Goal: Task Accomplishment & Management: Use online tool/utility

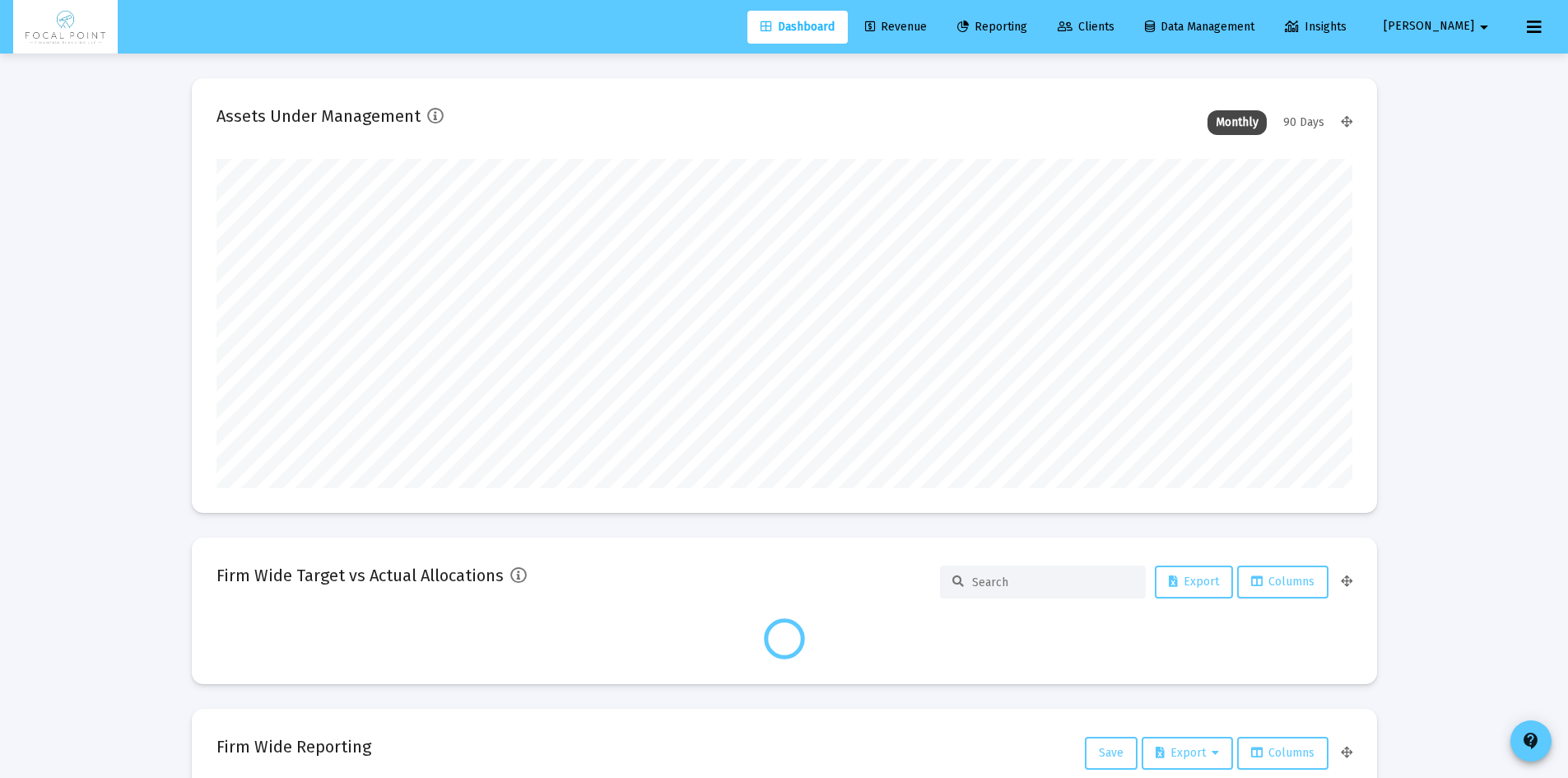
scroll to position [329, 1136]
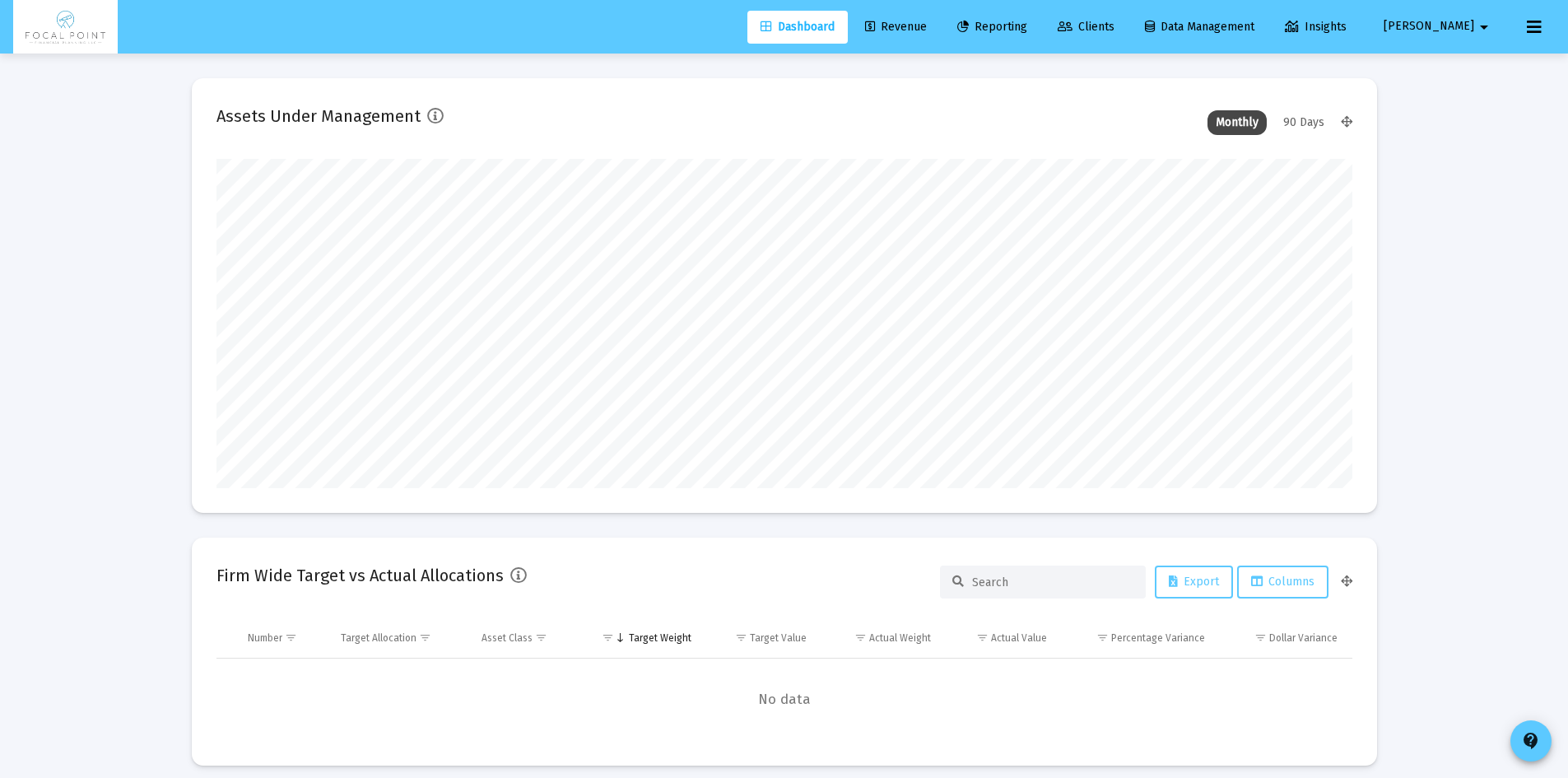
type input "[DATE]"
type input "[EMAIL_ADDRESS][DOMAIN_NAME]"
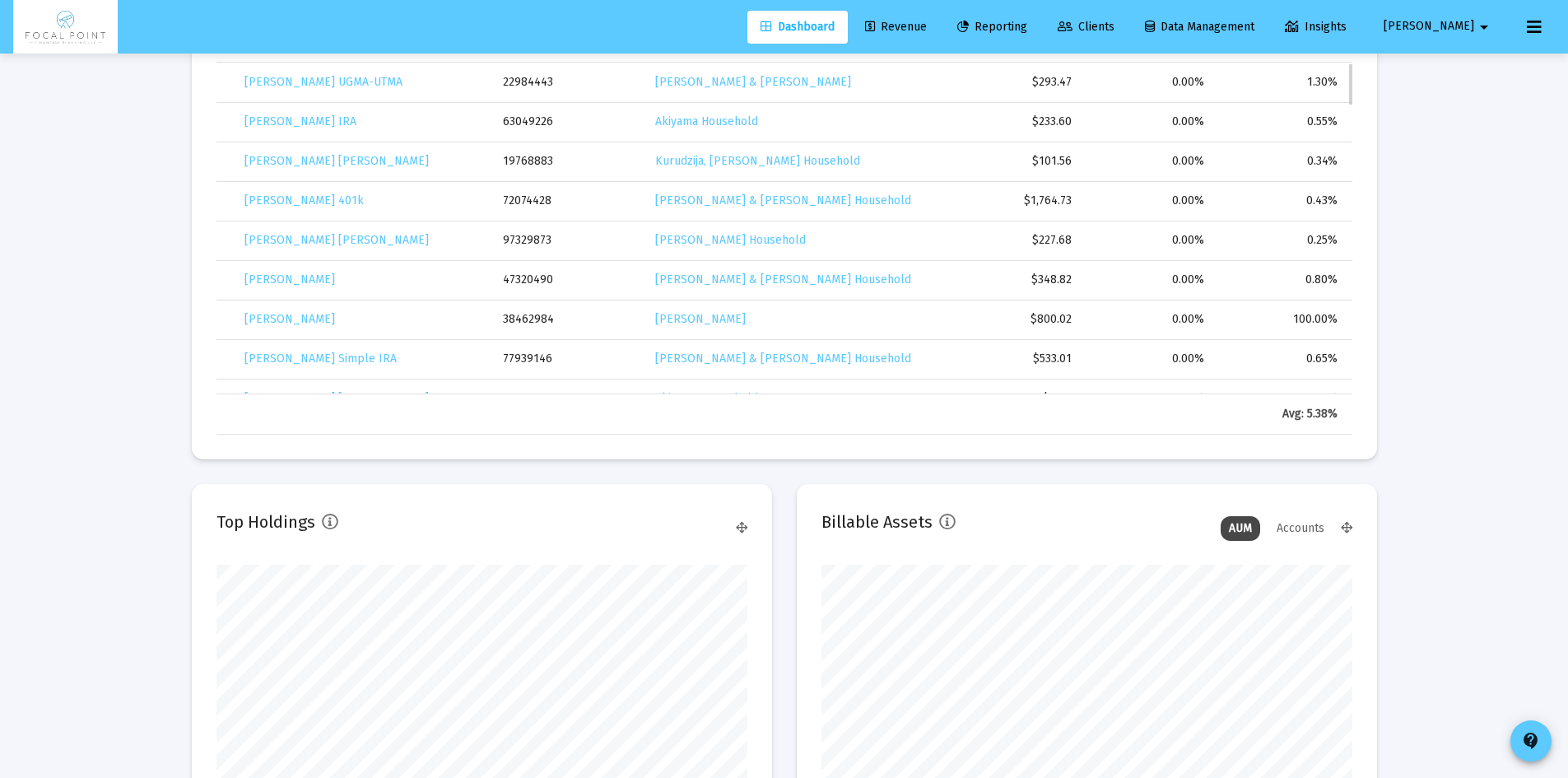
scroll to position [895, 0]
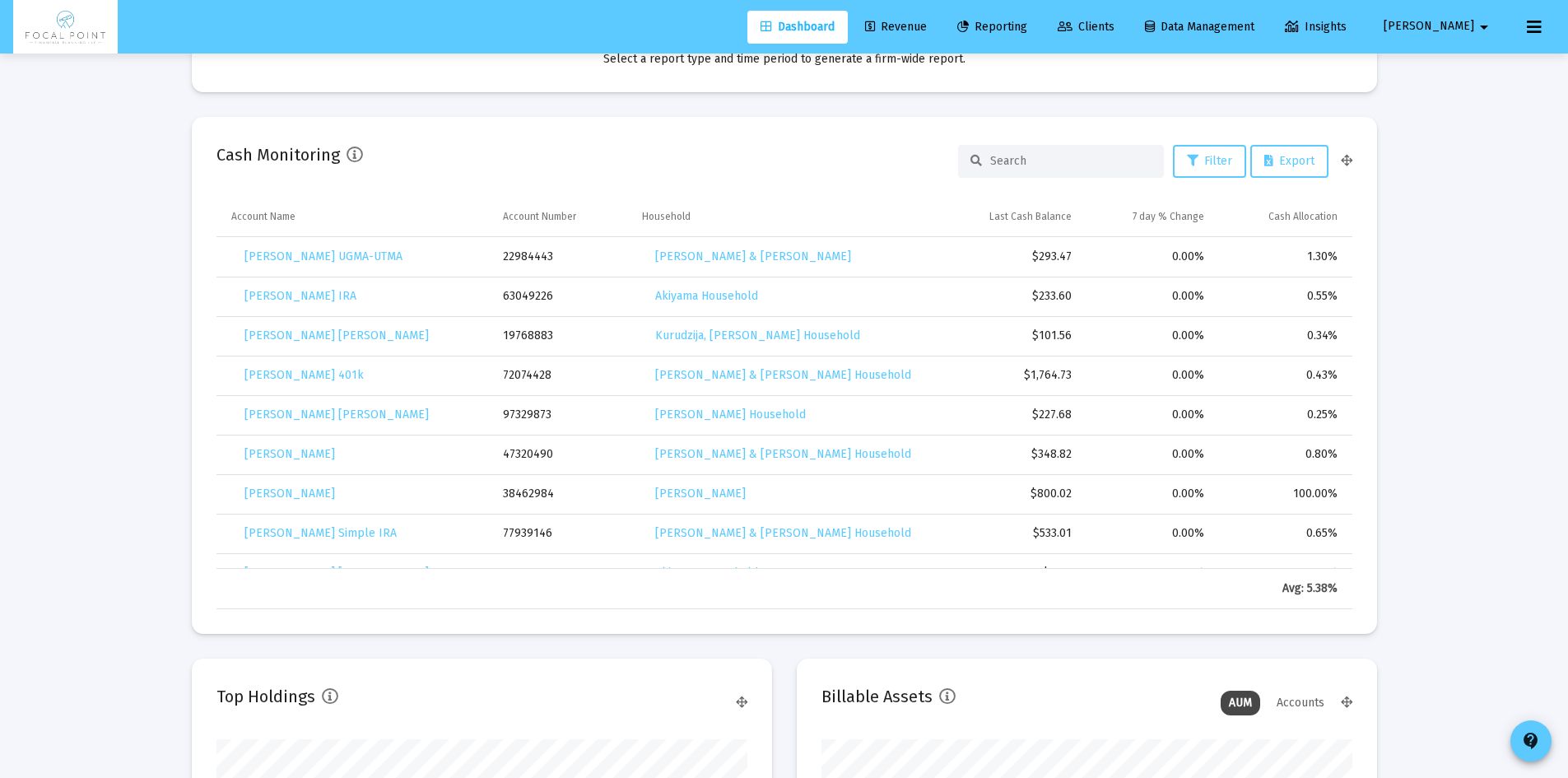
click at [927, 29] on span "Revenue" at bounding box center [896, 27] width 62 height 14
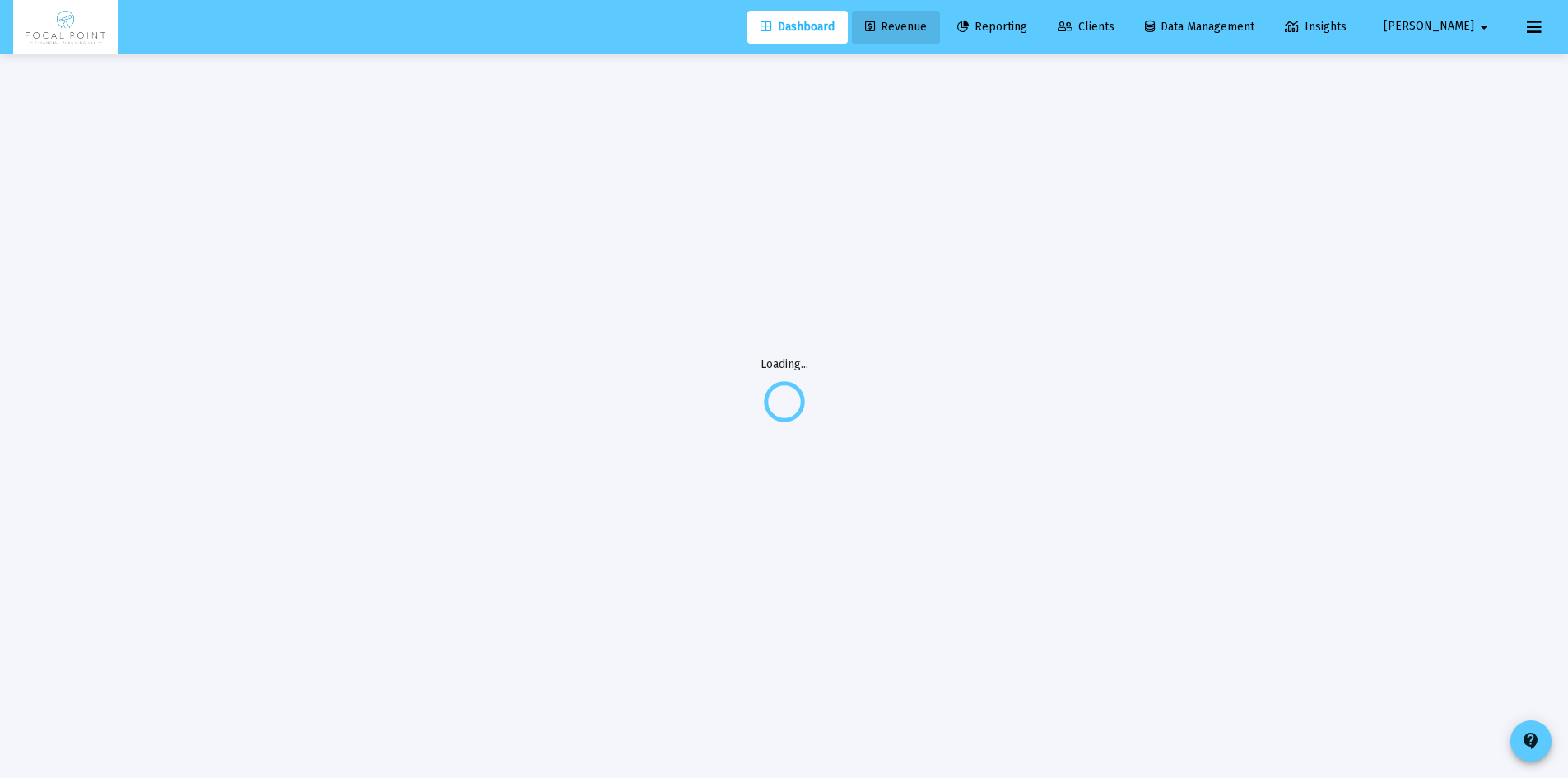
scroll to position [0, 0]
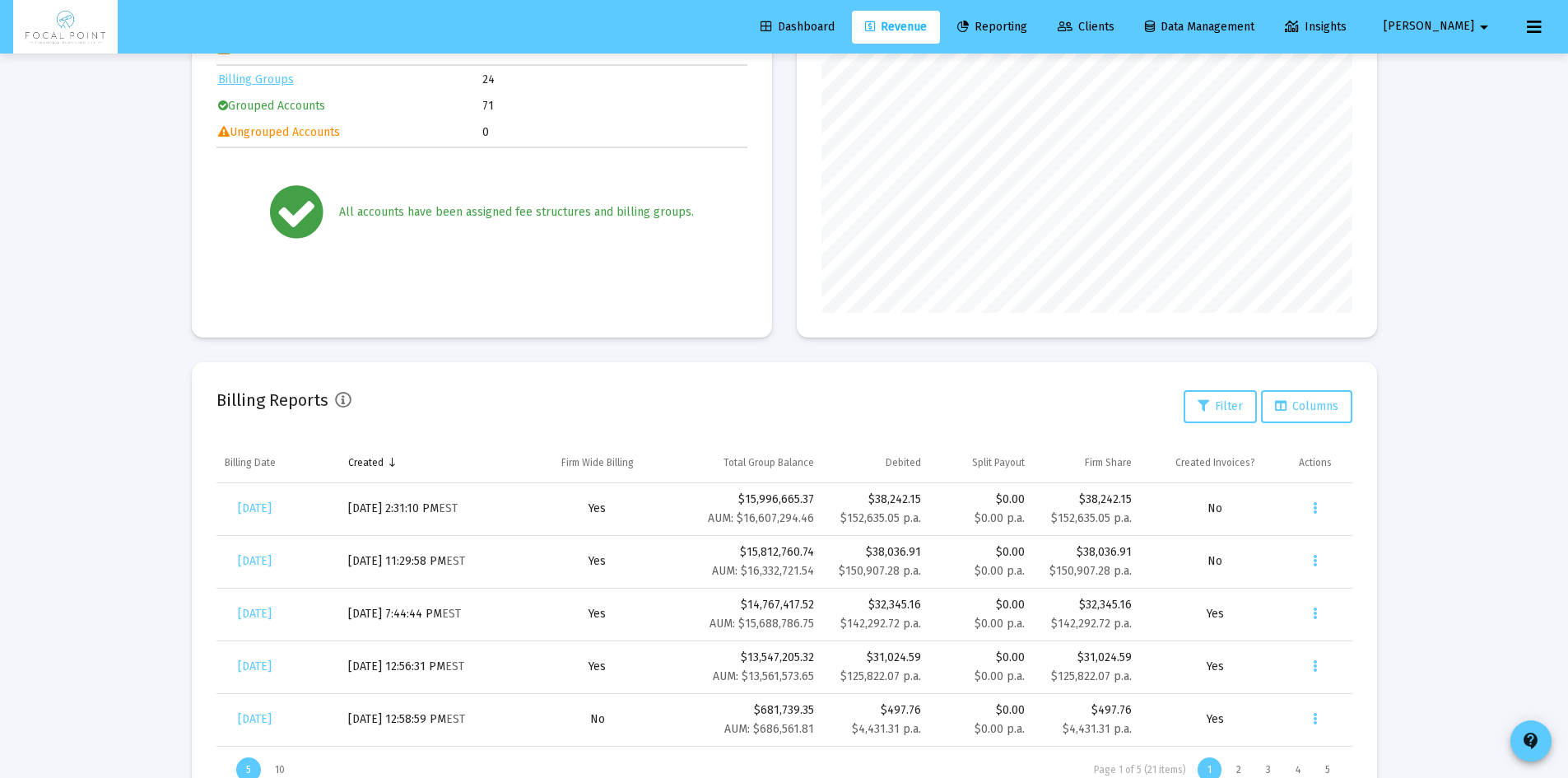
scroll to position [256, 0]
click at [1320, 503] on button "Data grid" at bounding box center [1315, 506] width 33 height 33
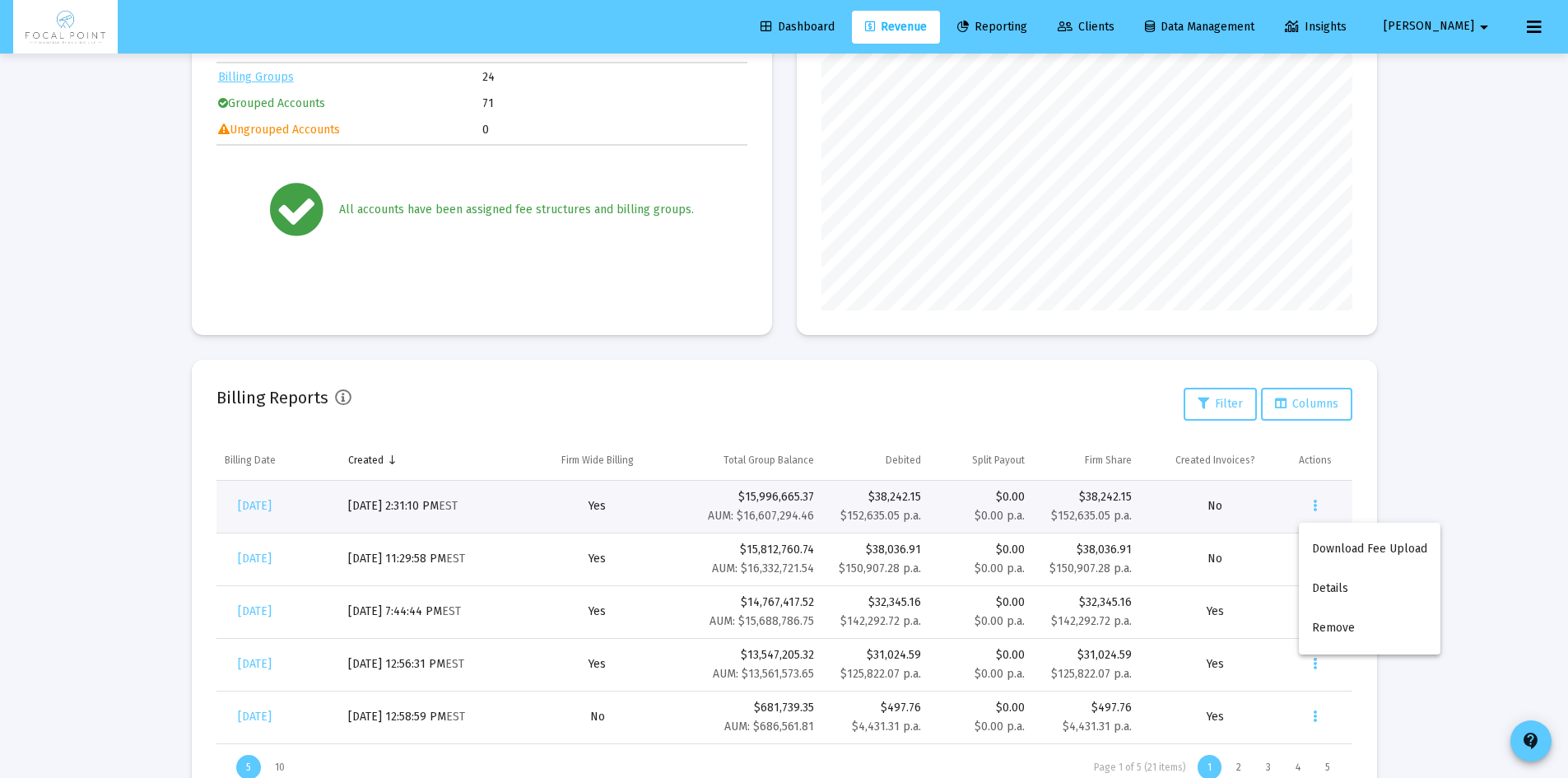
click at [1476, 473] on div at bounding box center [784, 389] width 1568 height 778
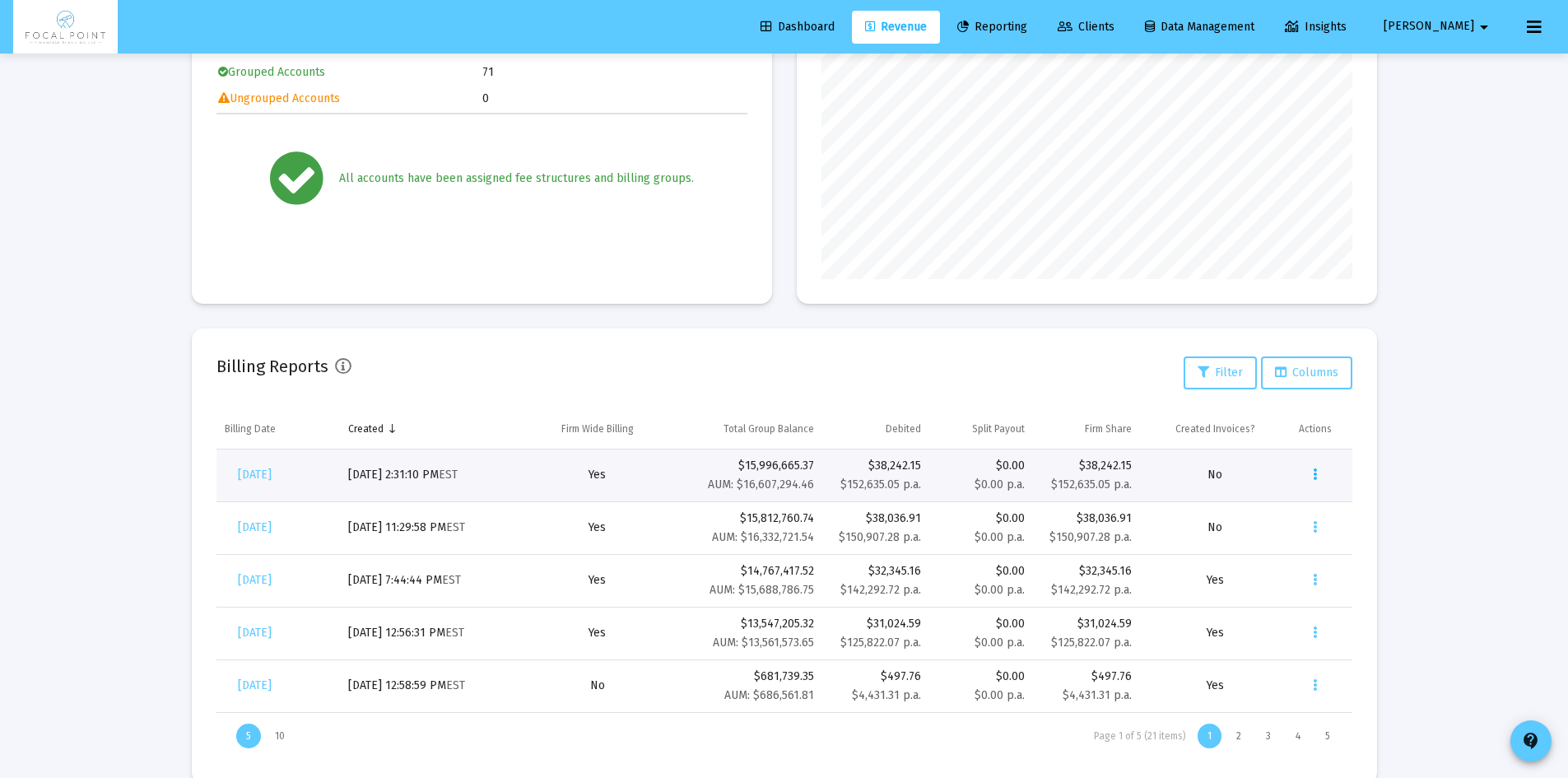
scroll to position [317, 0]
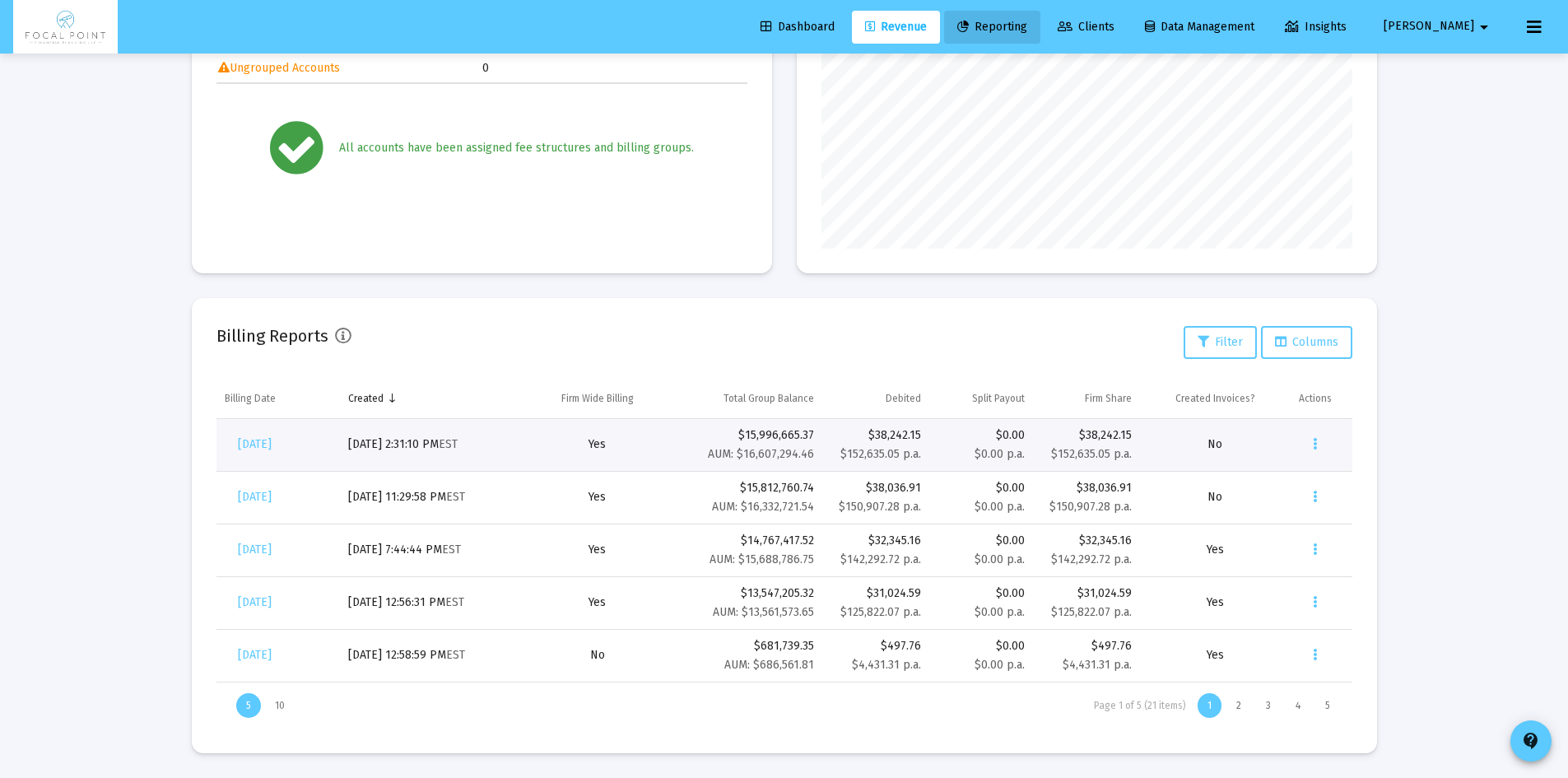
click at [1027, 29] on span "Reporting" at bounding box center [992, 27] width 70 height 14
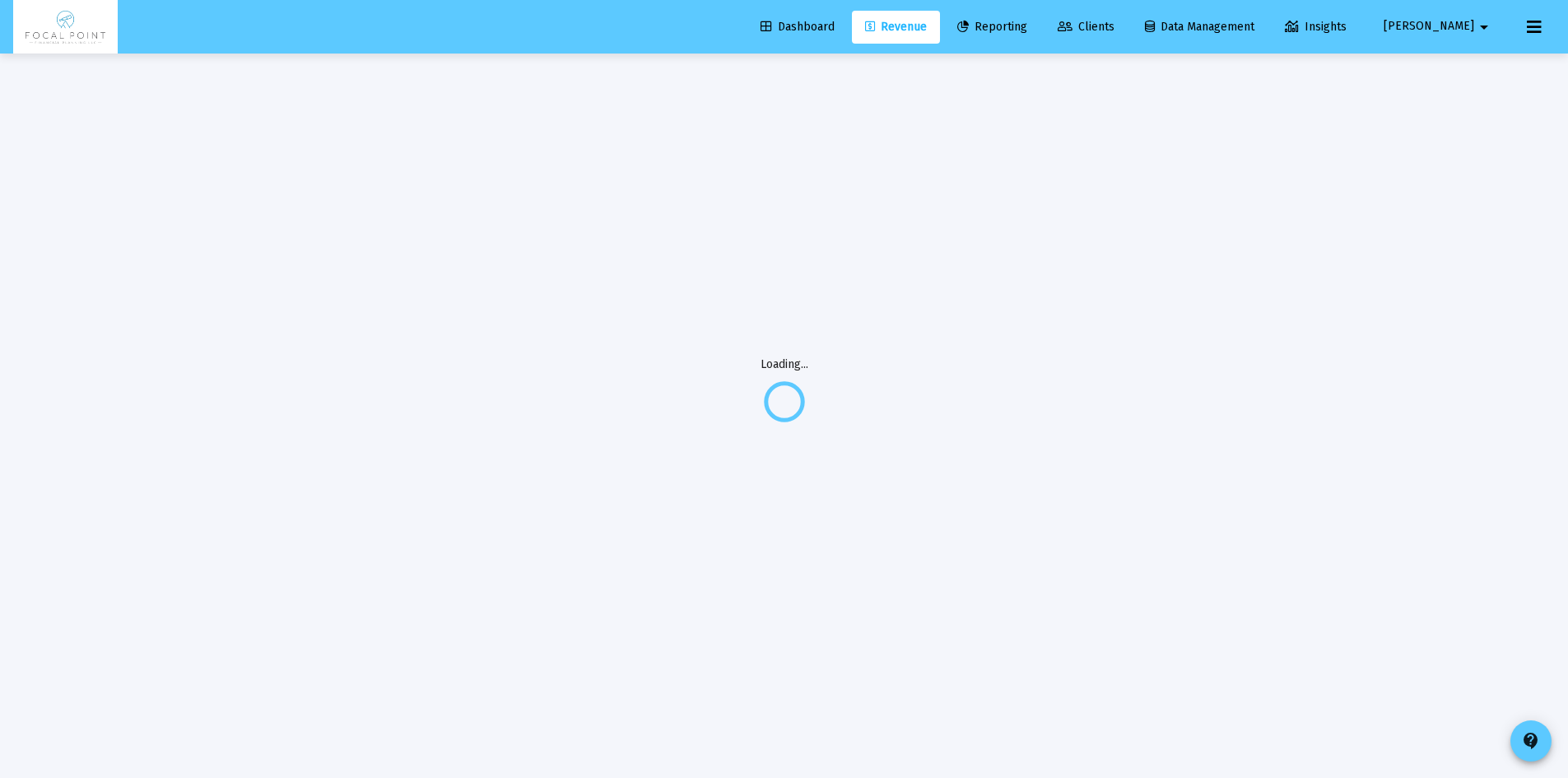
click at [927, 29] on span "Revenue" at bounding box center [896, 27] width 62 height 14
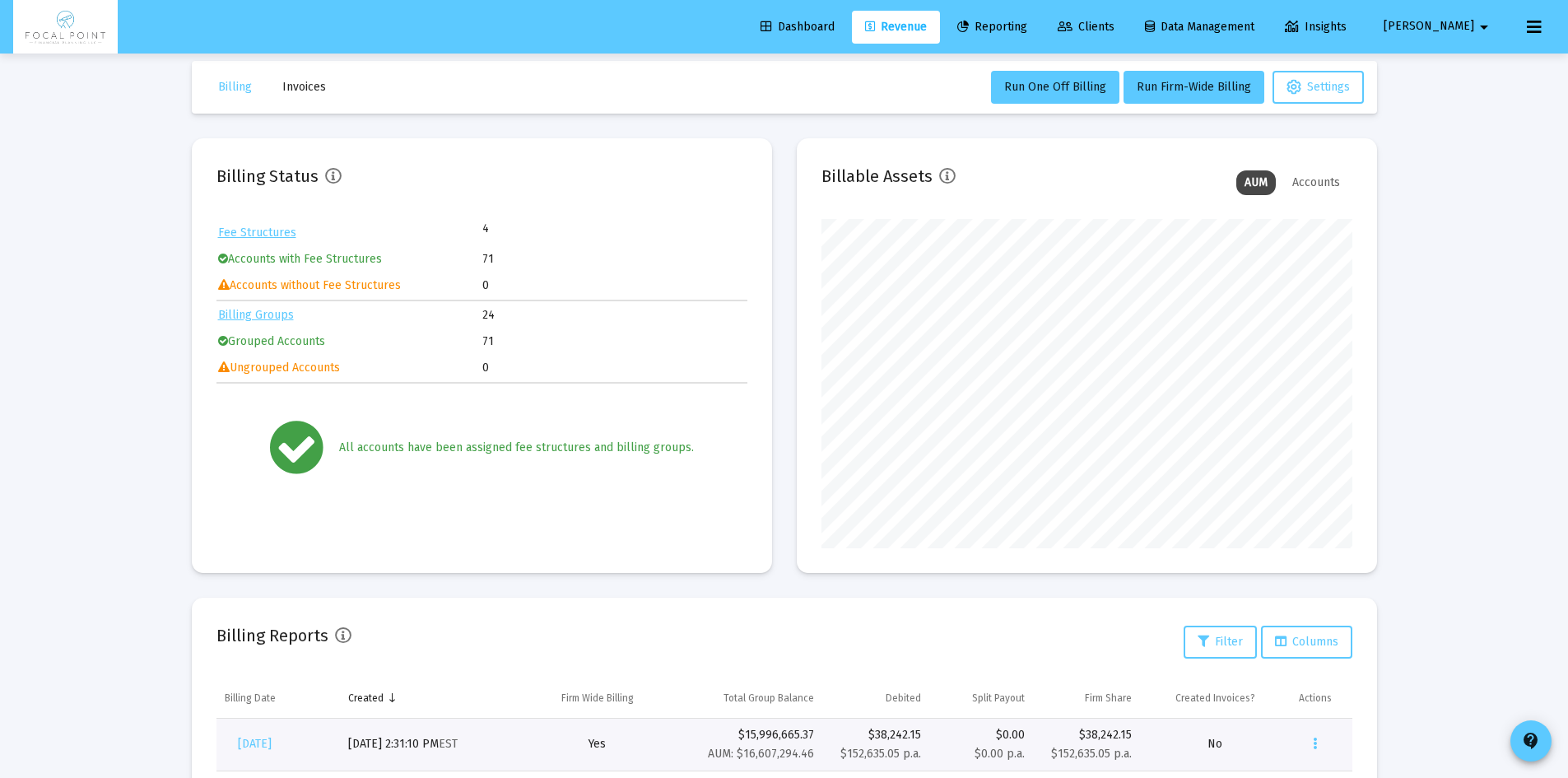
scroll to position [0, 0]
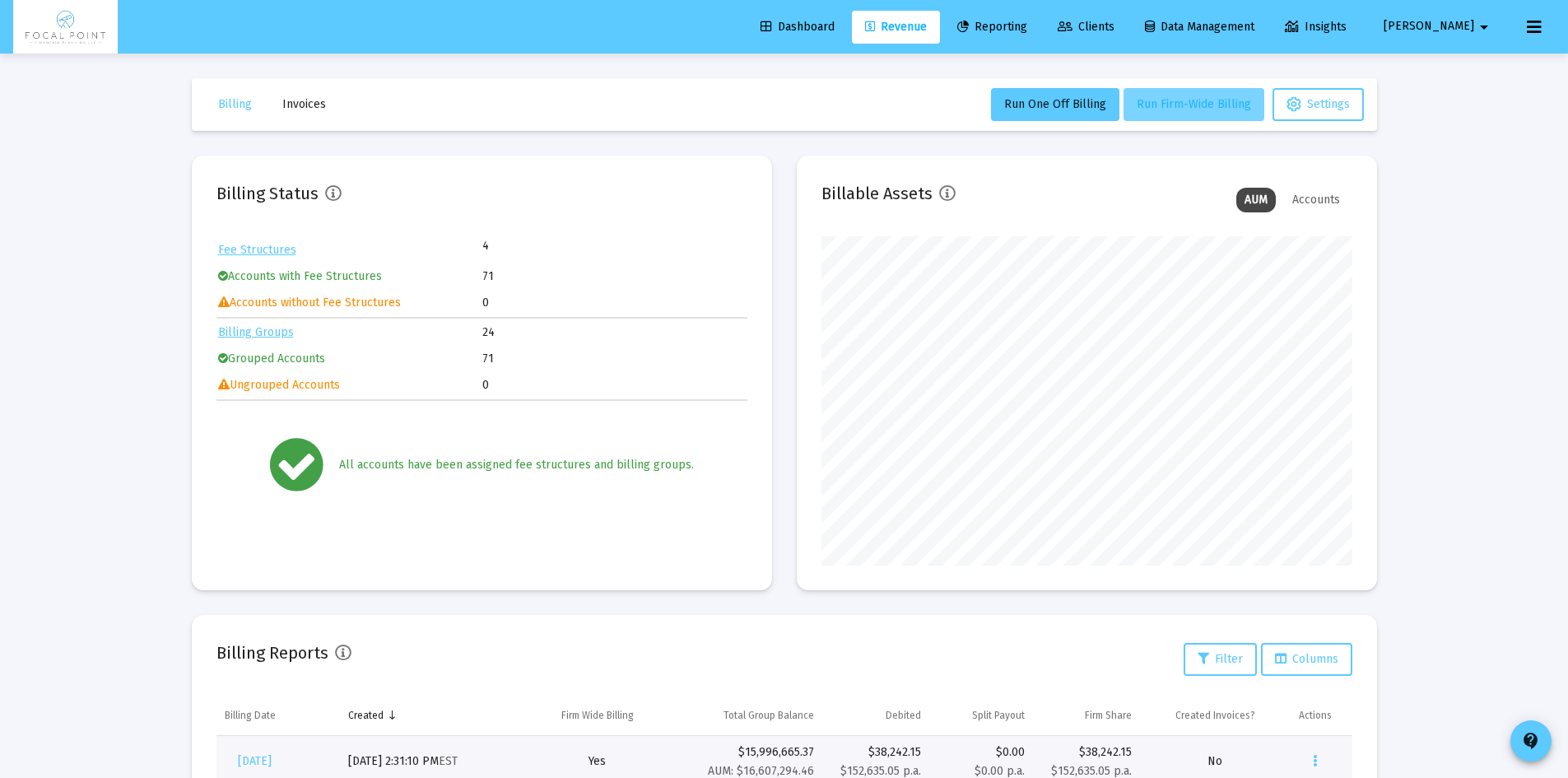
click at [1170, 94] on button "Run Firm-Wide Billing" at bounding box center [1194, 105] width 140 height 33
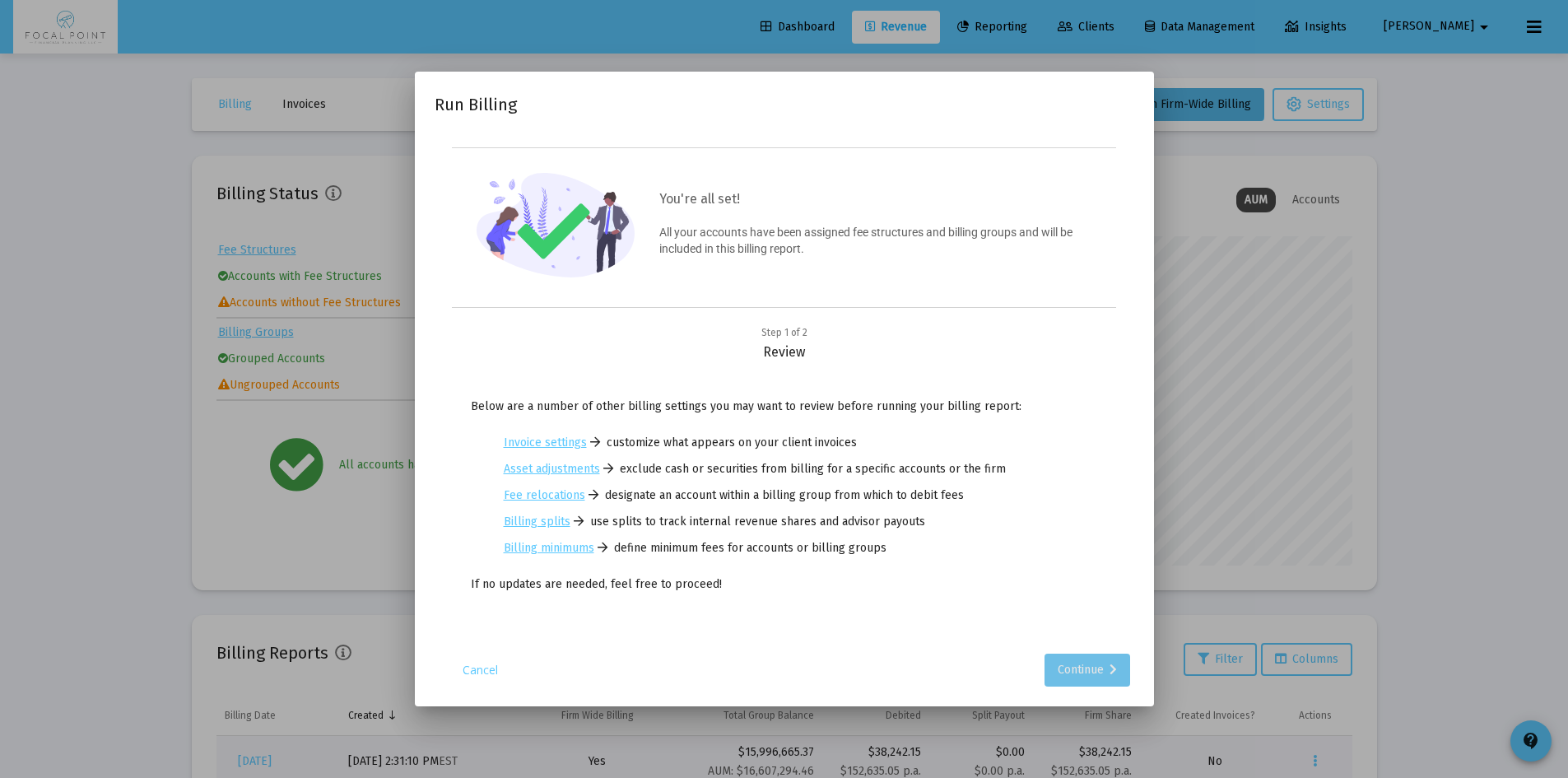
click at [1063, 667] on div "Continue" at bounding box center [1087, 670] width 59 height 33
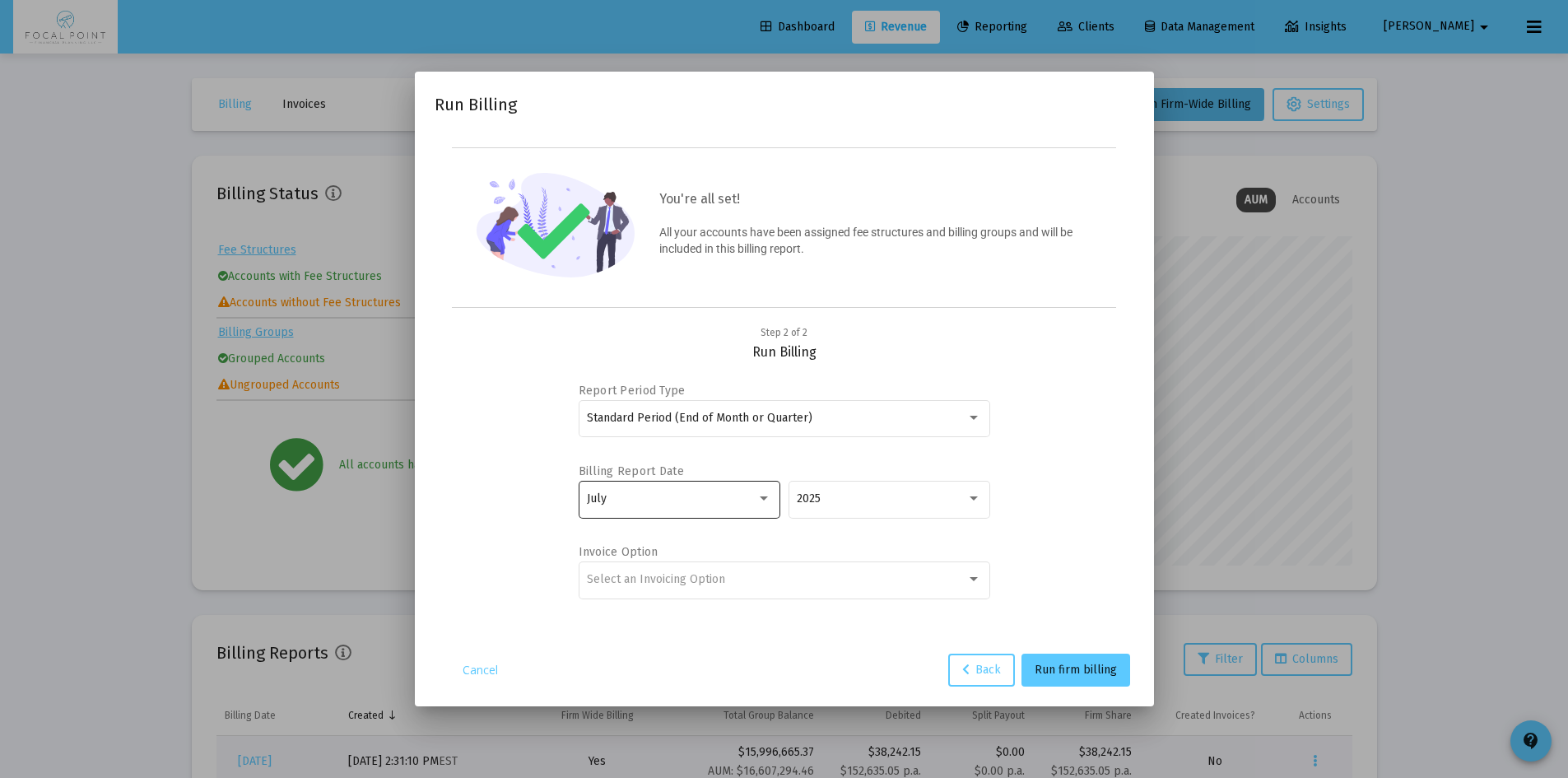
click at [731, 498] on div "July" at bounding box center [671, 498] width 170 height 13
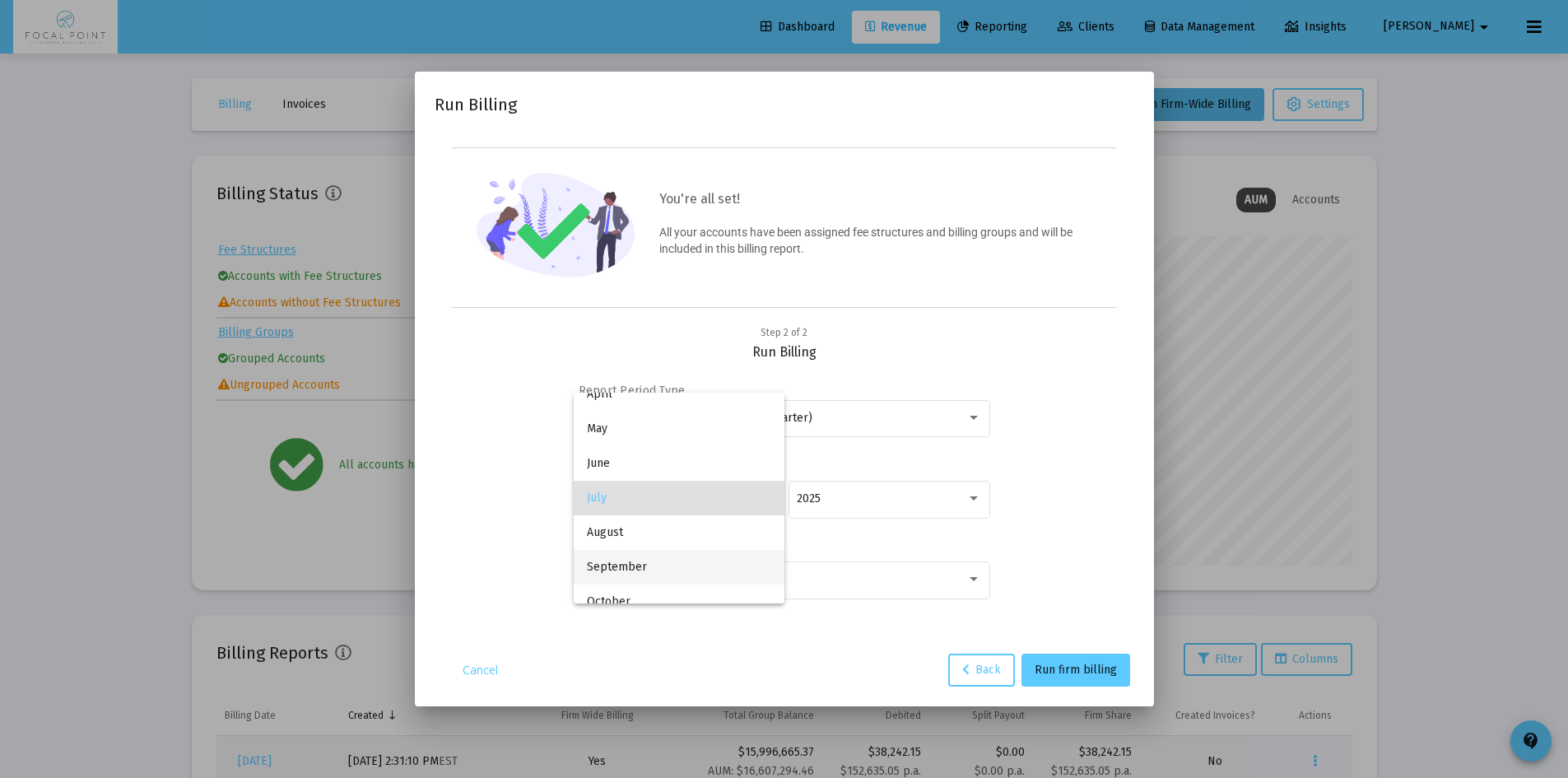
click at [663, 555] on span "September" at bounding box center [678, 567] width 185 height 35
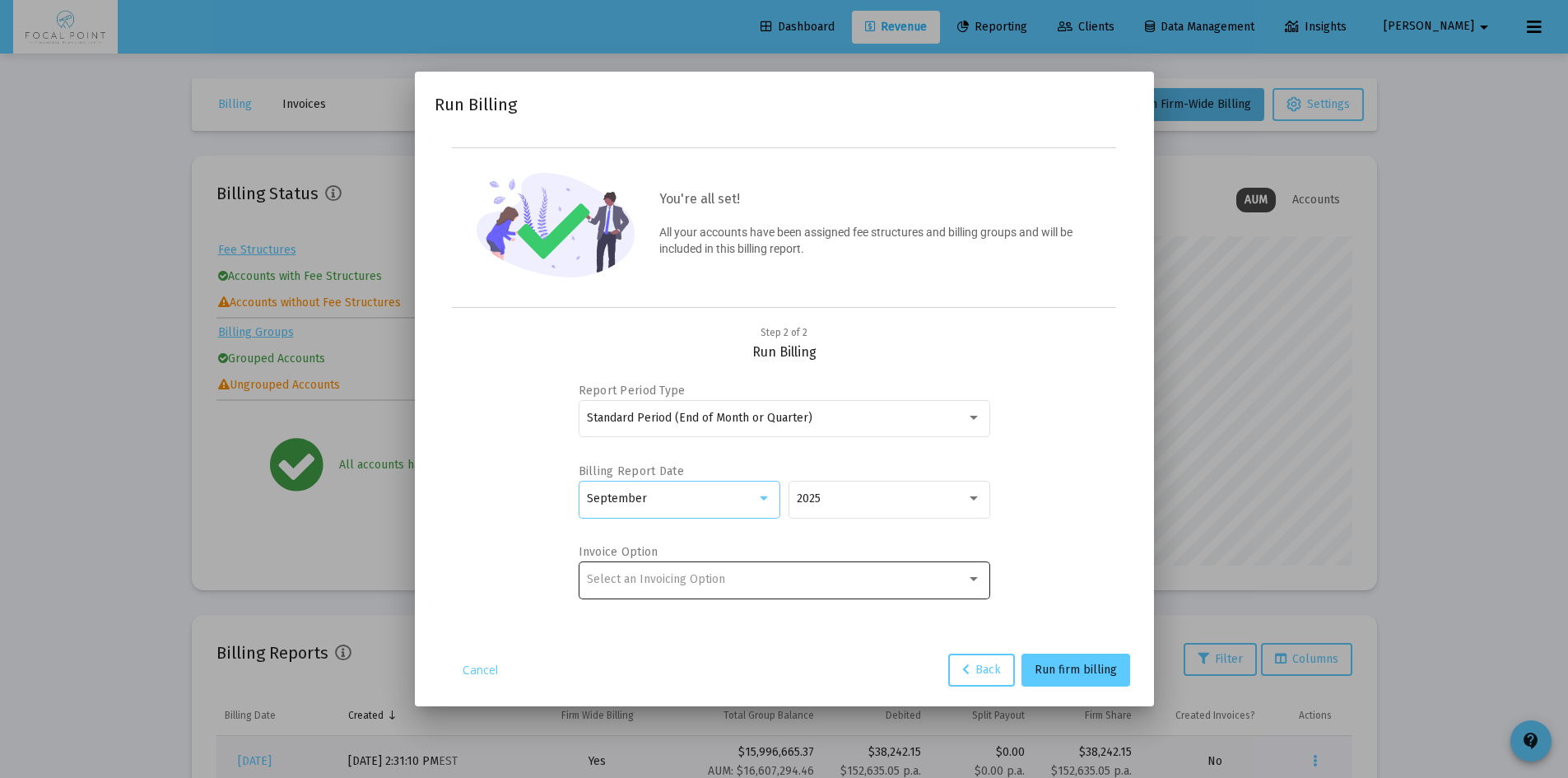
click at [774, 571] on div "Select an Invoicing Option" at bounding box center [783, 579] width 394 height 41
click at [636, 585] on span "No Invoice" at bounding box center [783, 579] width 394 height 35
click at [1082, 671] on span "Run firm billing" at bounding box center [1075, 670] width 82 height 14
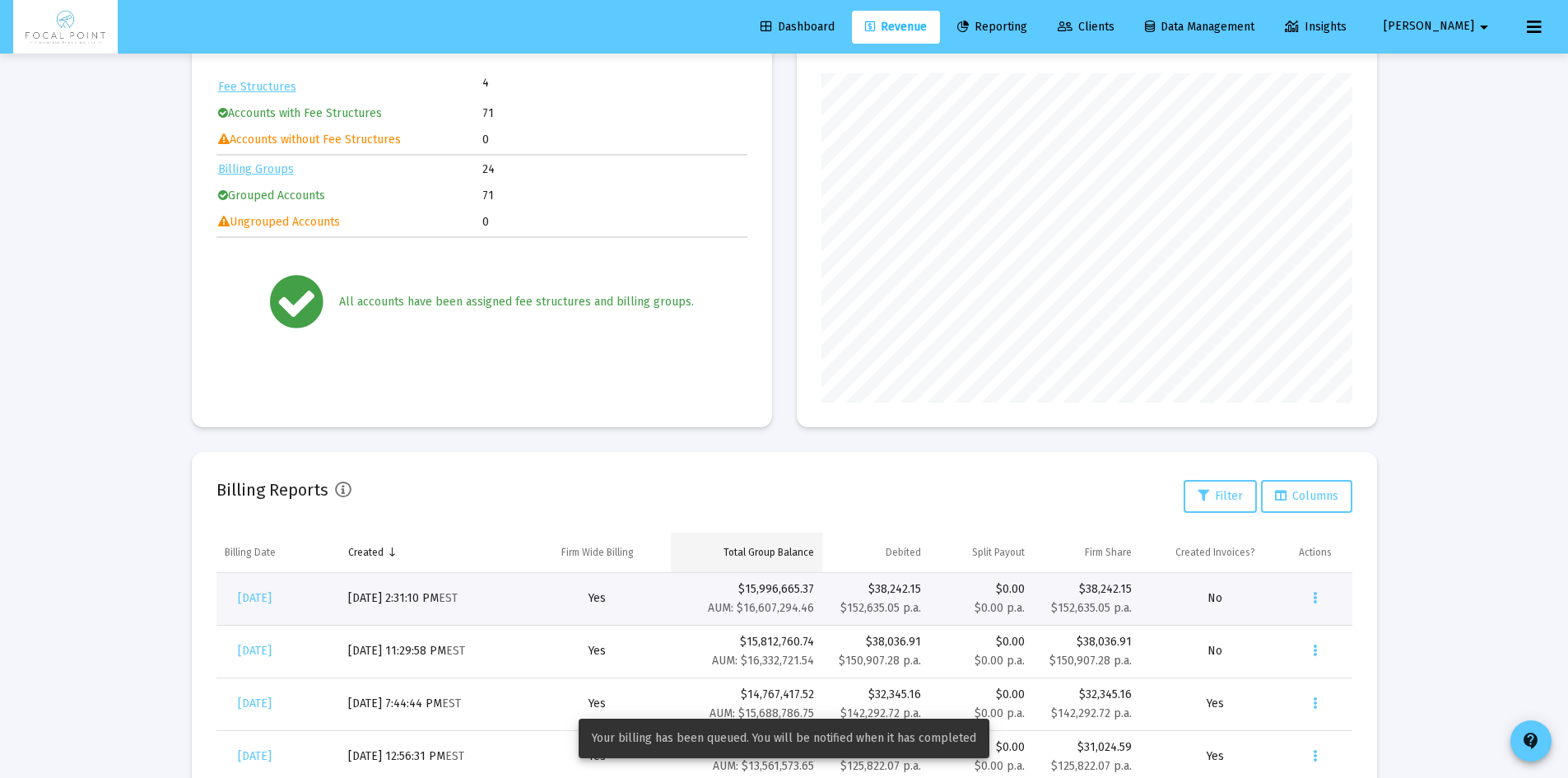
scroll to position [165, 0]
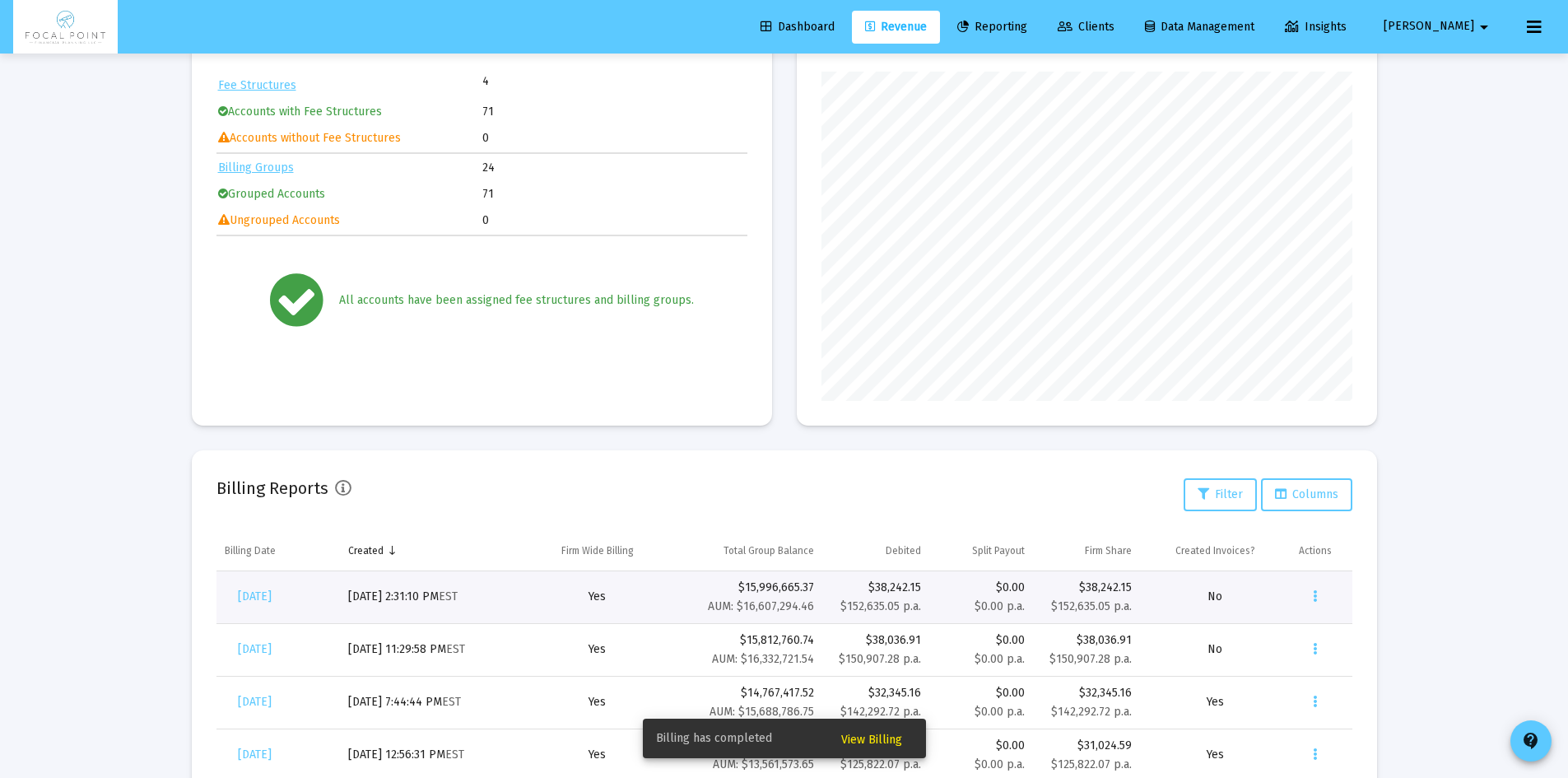
click at [892, 736] on span "View Billing" at bounding box center [871, 740] width 61 height 14
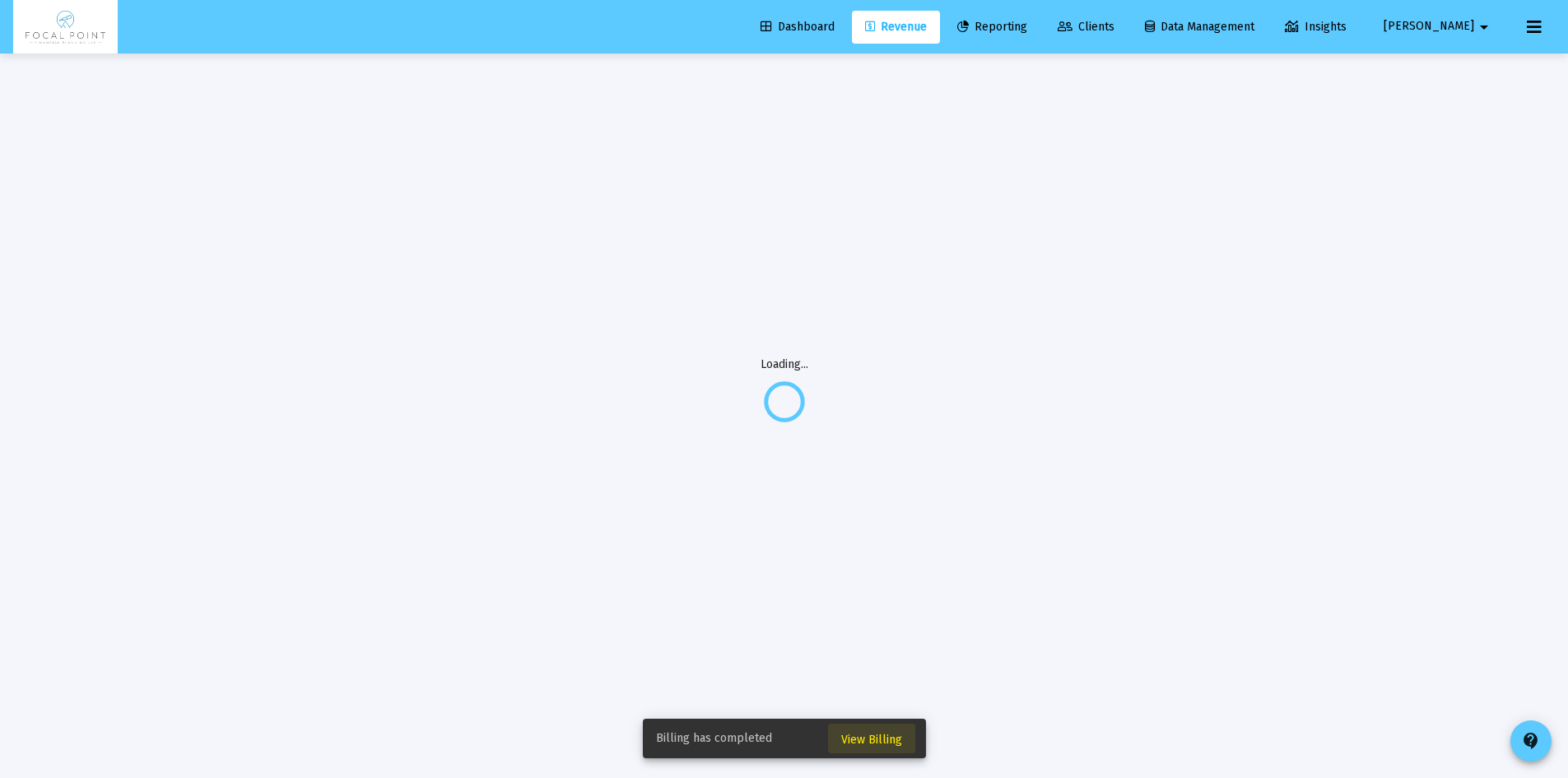
scroll to position [54, 0]
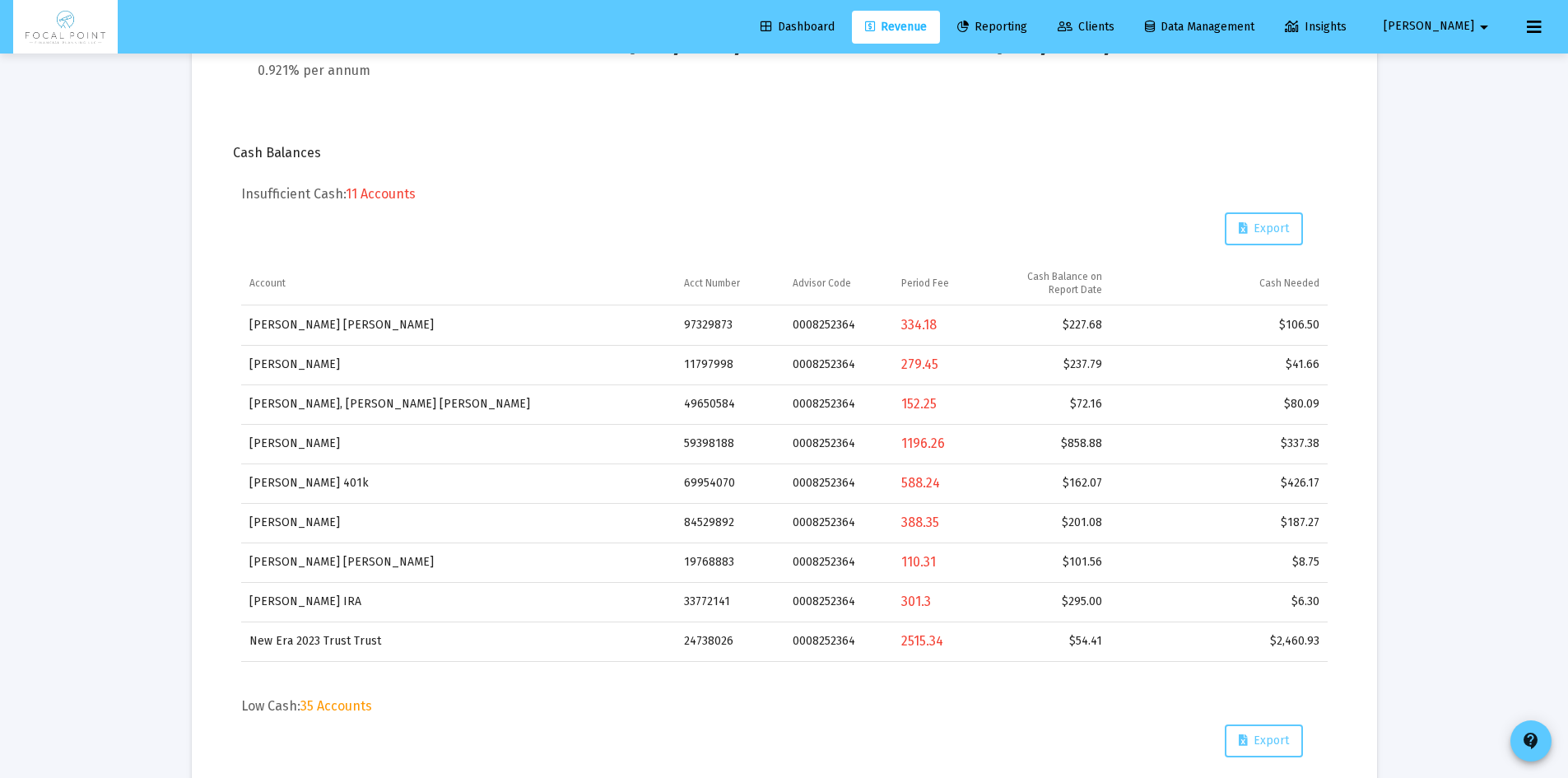
click at [927, 22] on span "Revenue" at bounding box center [896, 27] width 62 height 14
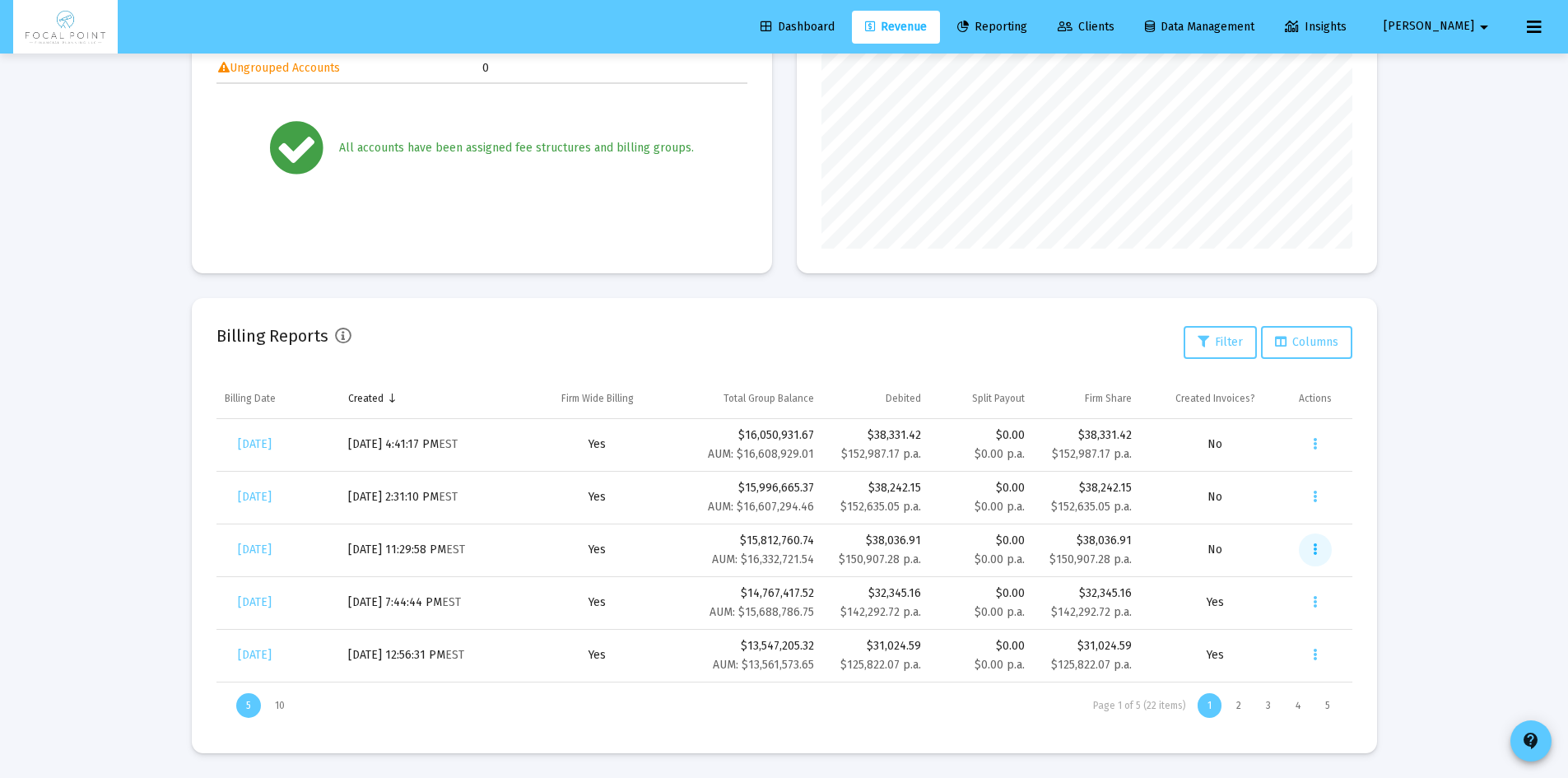
click at [1319, 547] on button "Data grid" at bounding box center [1315, 550] width 33 height 33
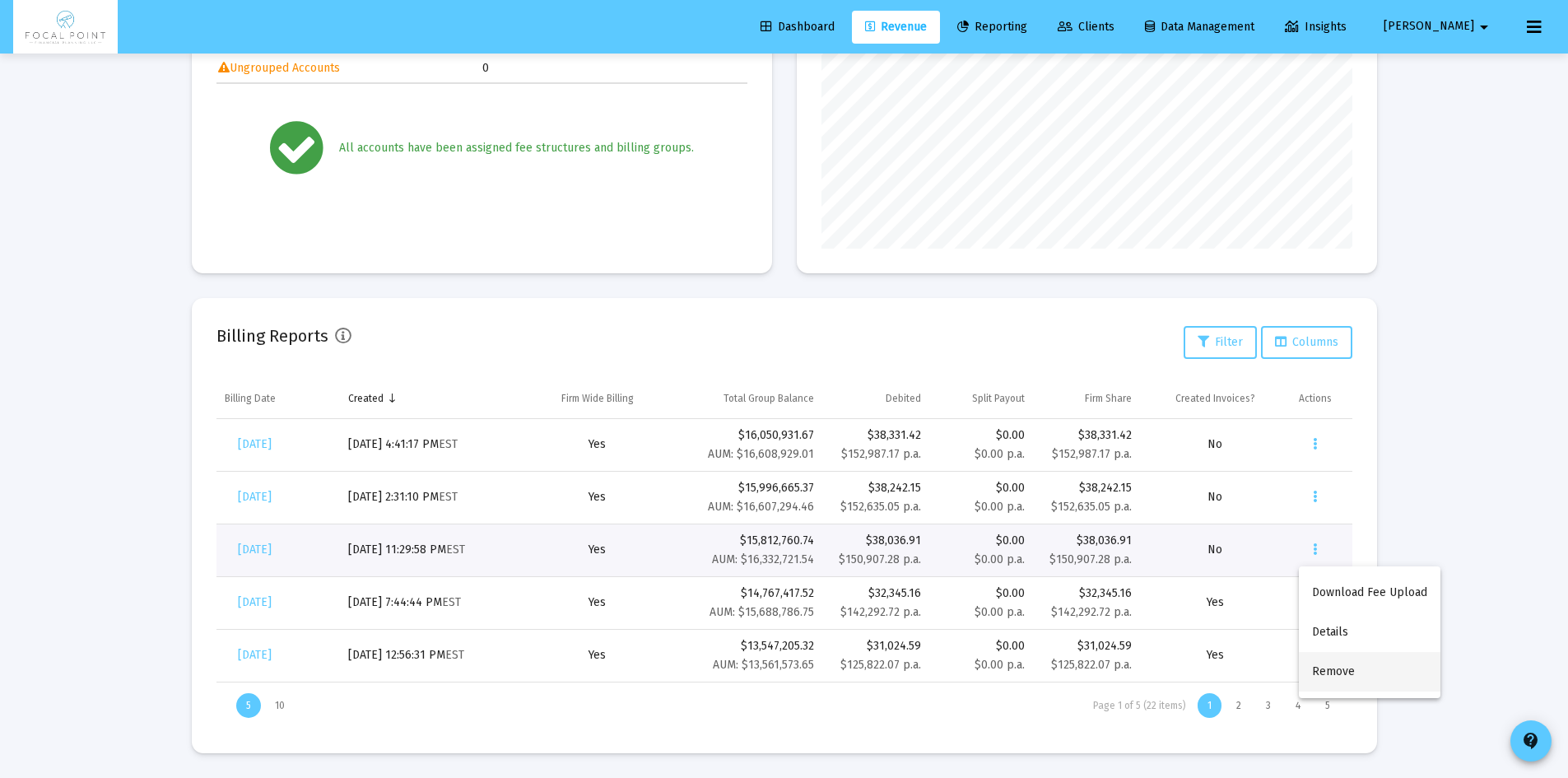
click at [1351, 666] on button "Remove" at bounding box center [1369, 672] width 141 height 40
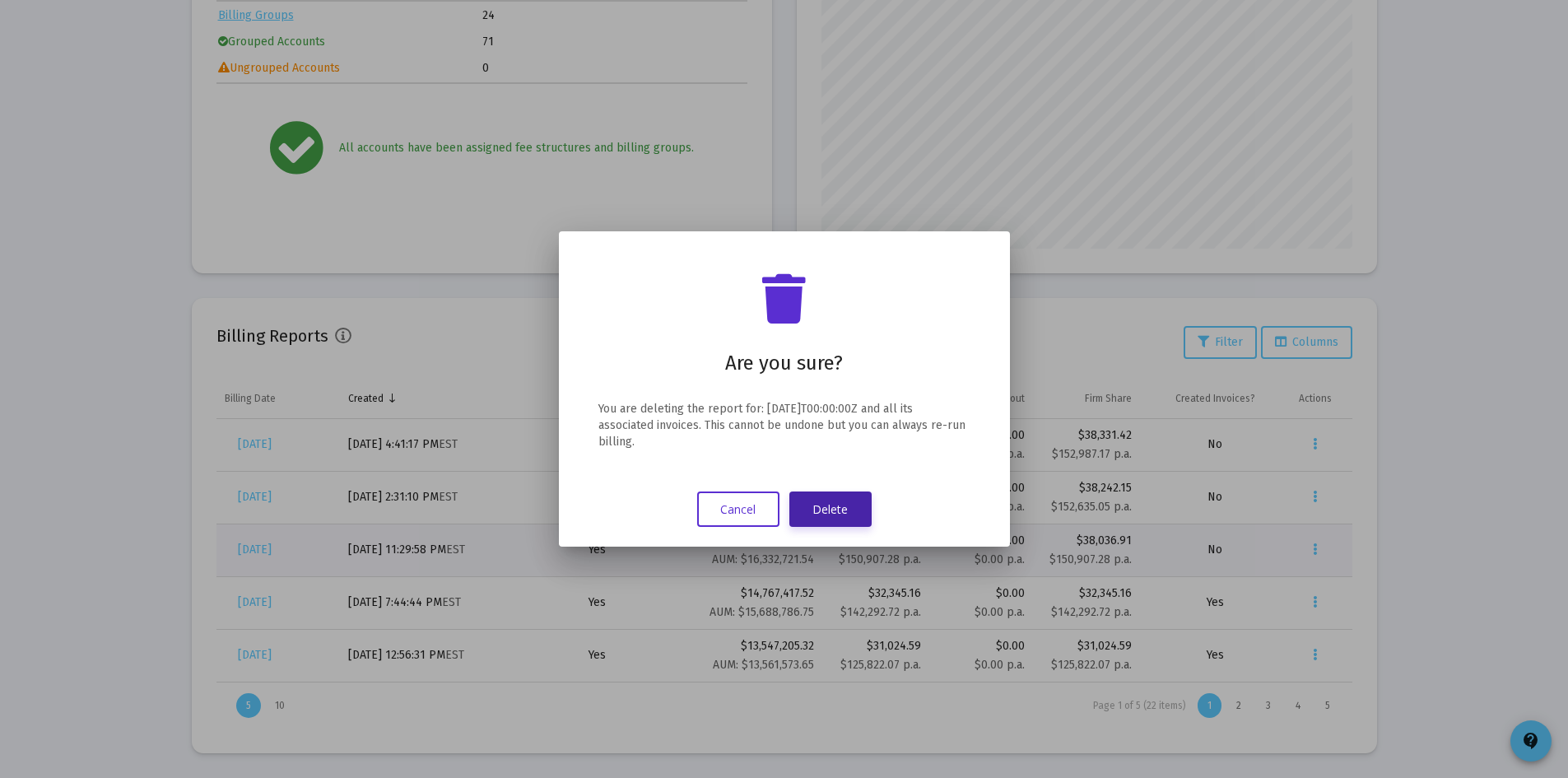
click at [852, 509] on button "Delete" at bounding box center [830, 509] width 82 height 36
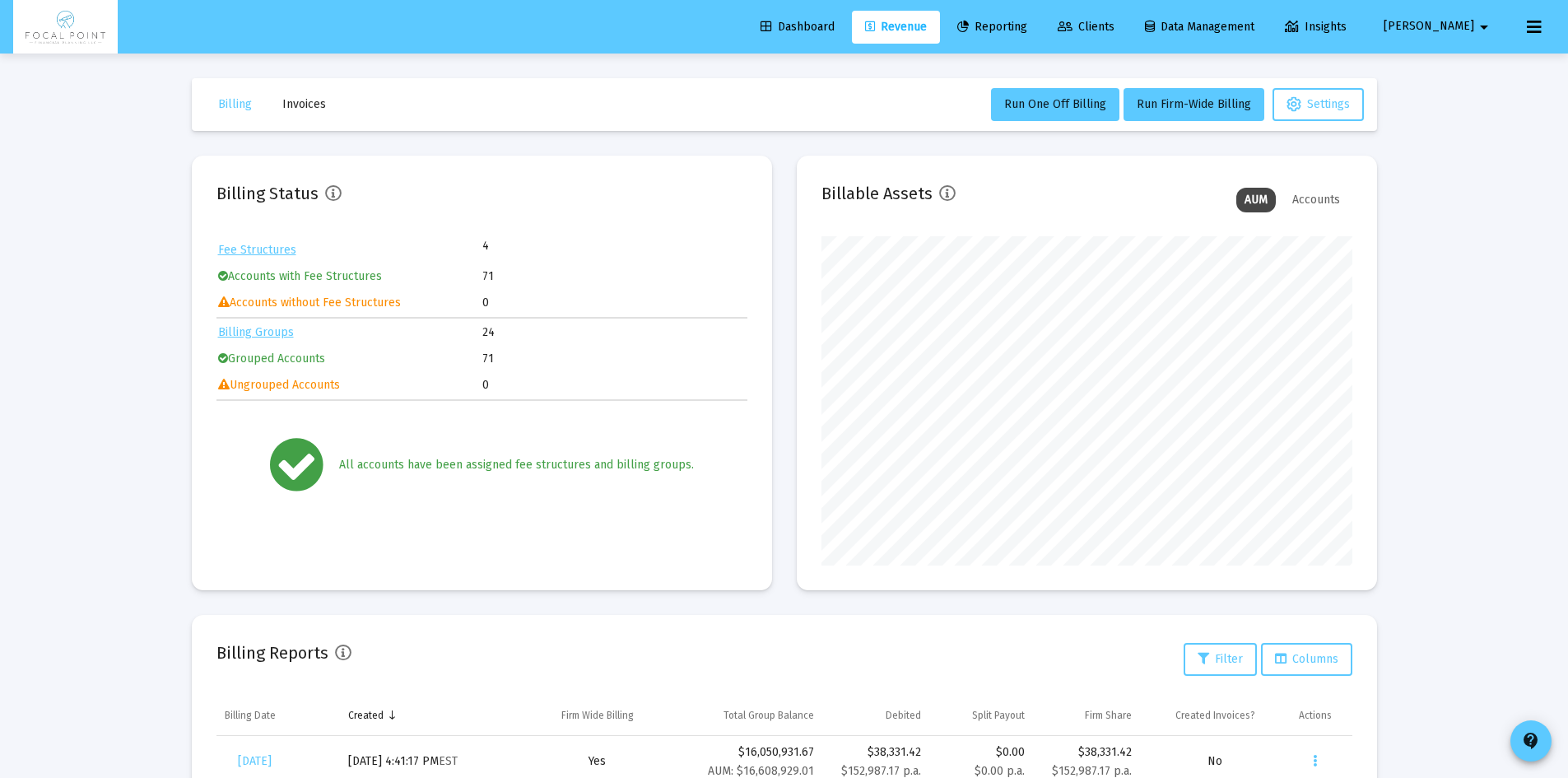
scroll to position [317, 0]
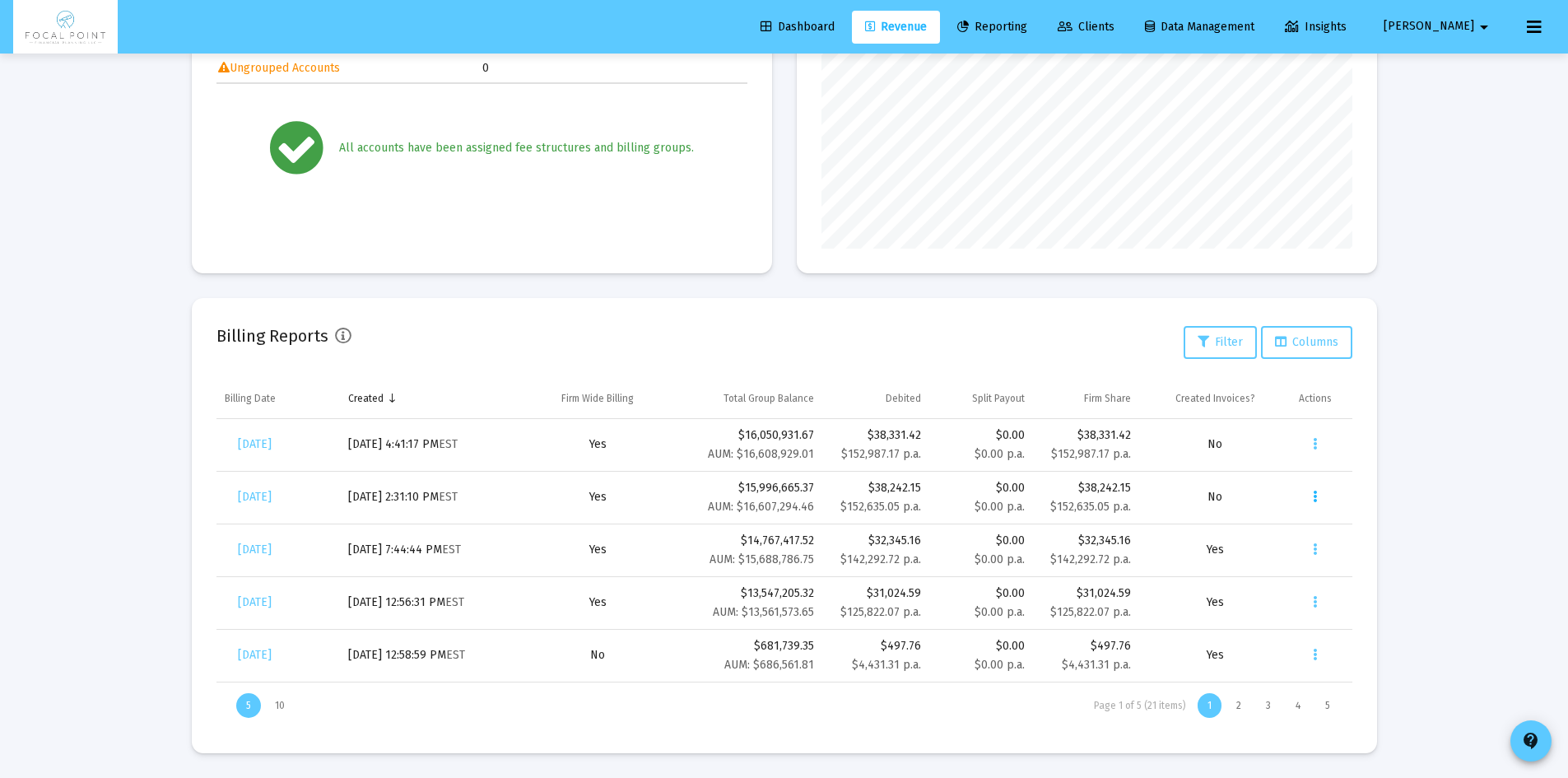
click at [1317, 495] on icon "Data grid" at bounding box center [1315, 497] width 4 height 20
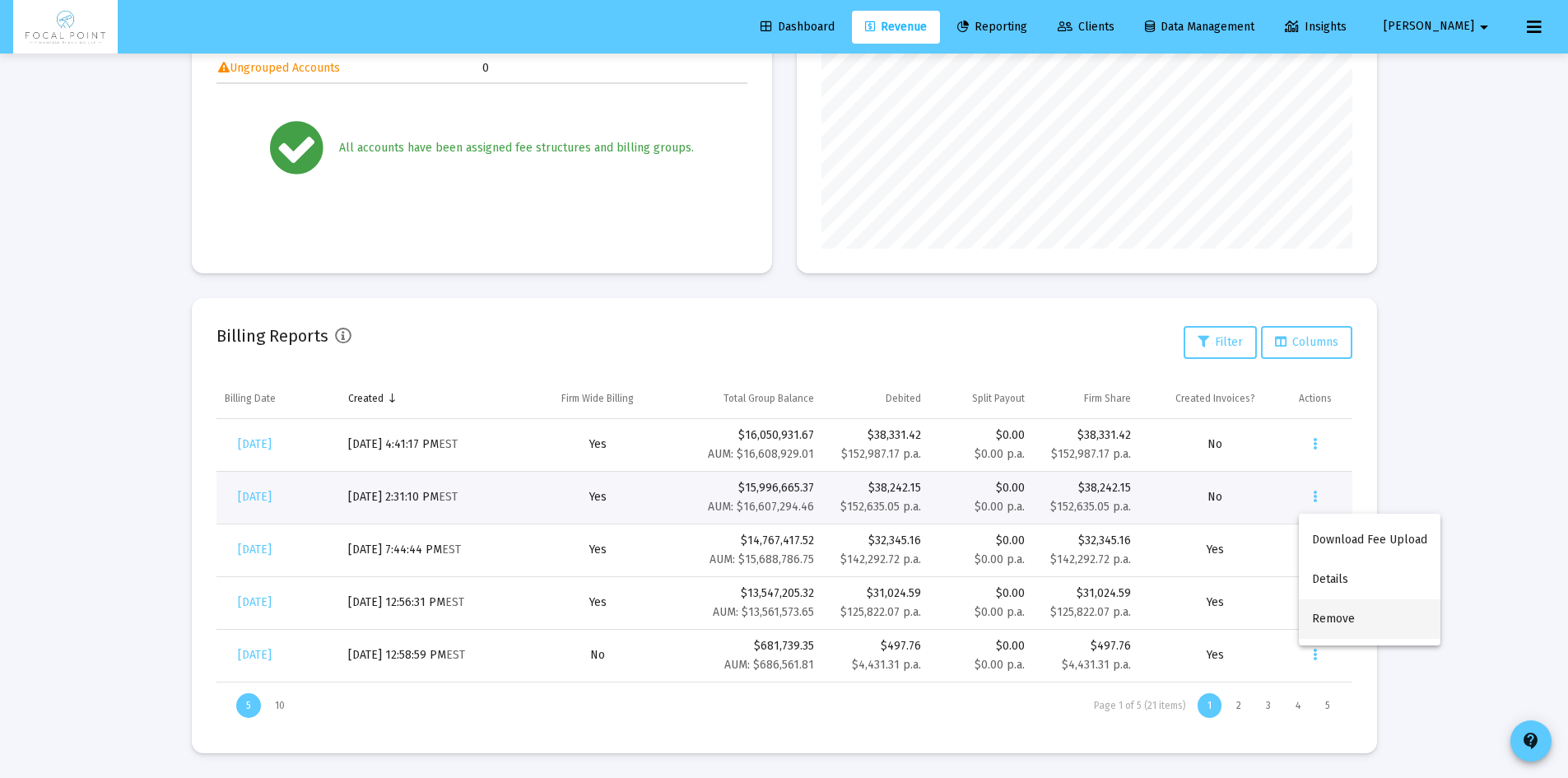
click at [1351, 619] on button "Remove" at bounding box center [1369, 619] width 141 height 40
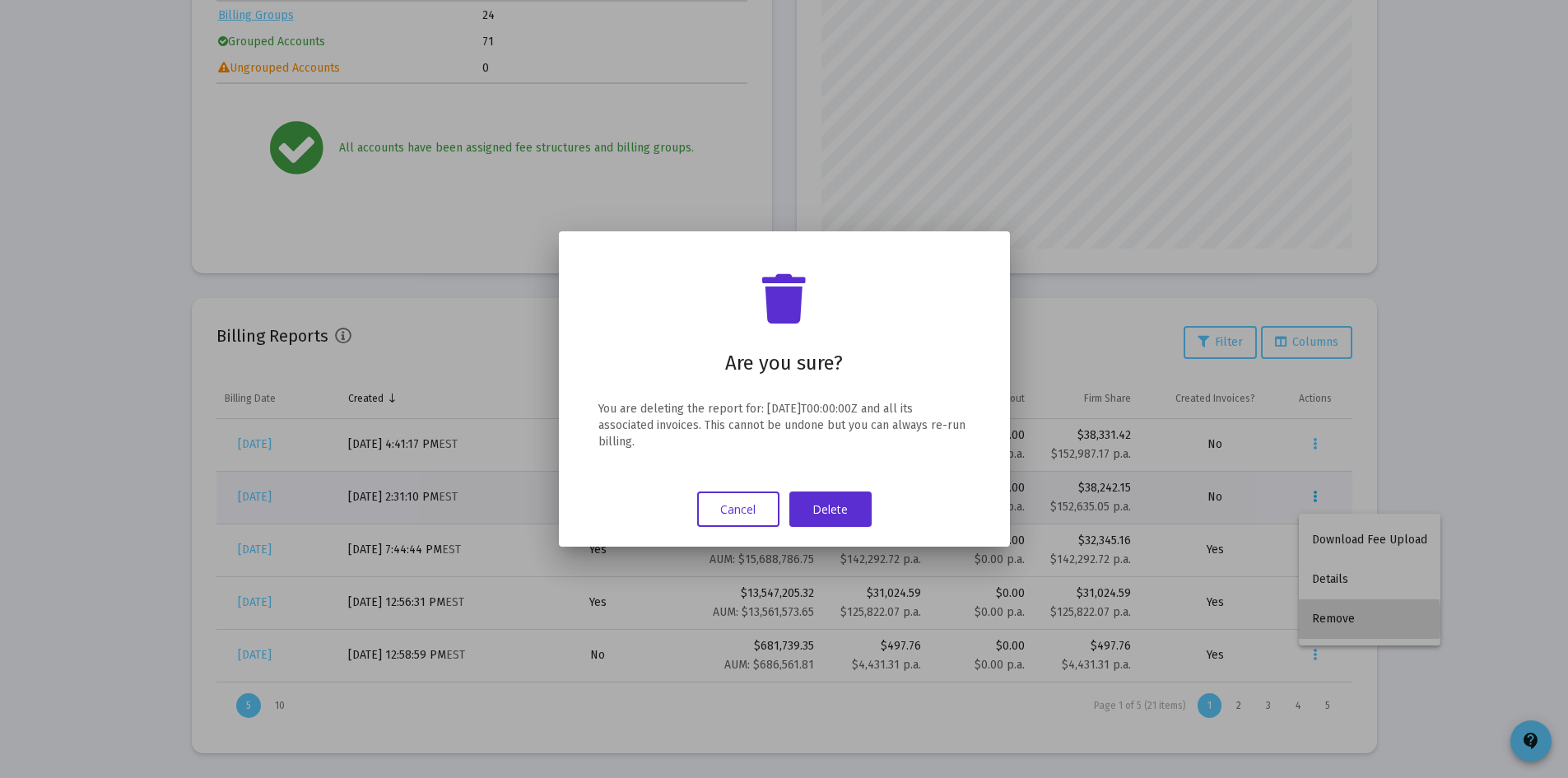
scroll to position [0, 0]
click at [824, 502] on button "Delete" at bounding box center [830, 509] width 82 height 36
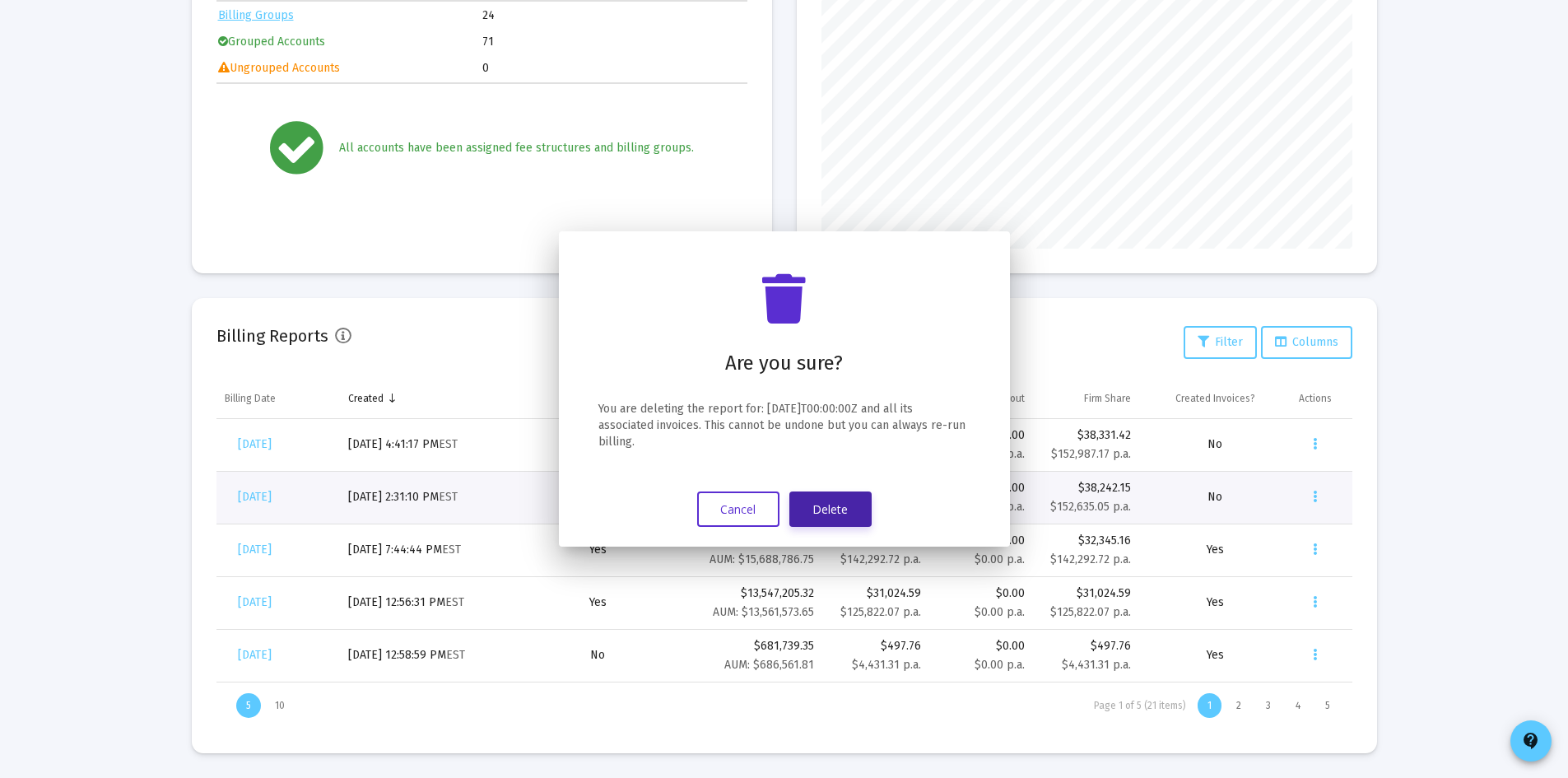
scroll to position [317, 0]
